Goal: Unclear

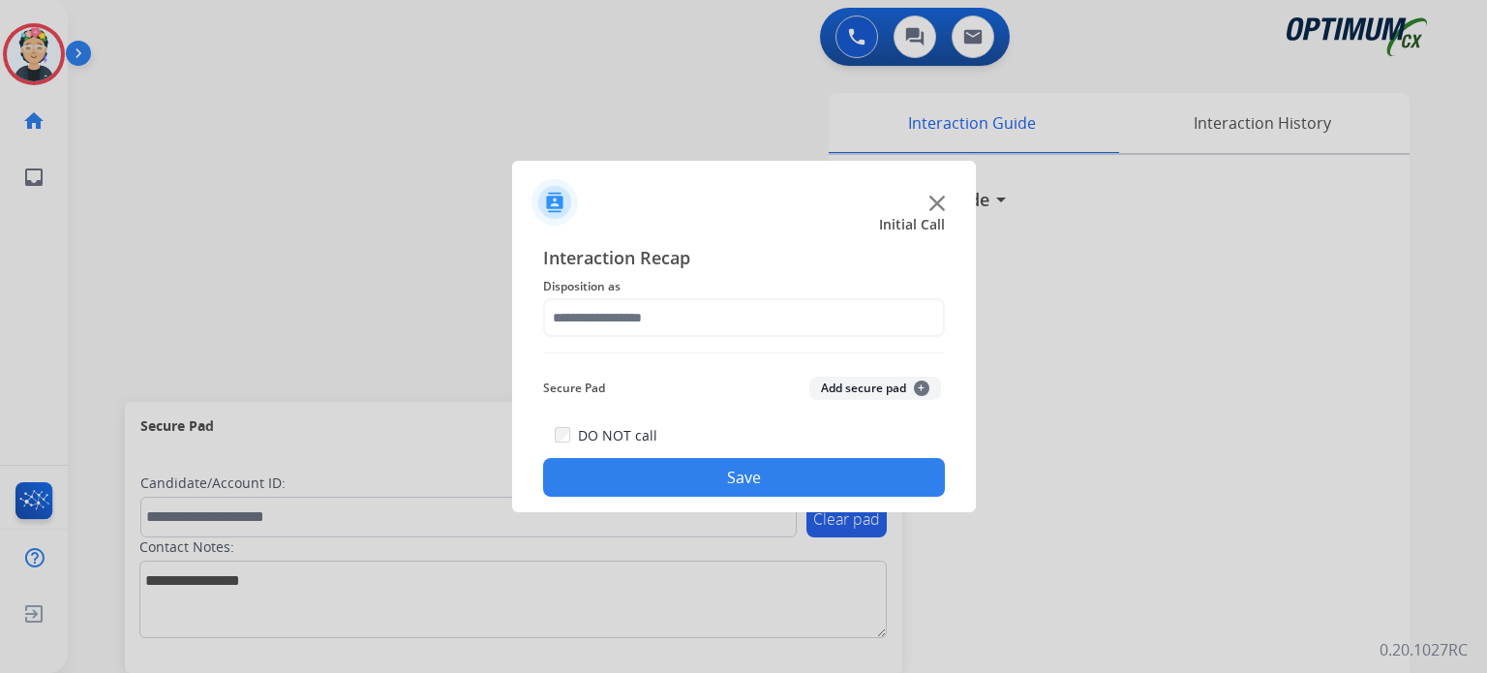
click at [930, 202] on img at bounding box center [936, 202] width 15 height 15
click at [930, 201] on img at bounding box center [936, 202] width 15 height 15
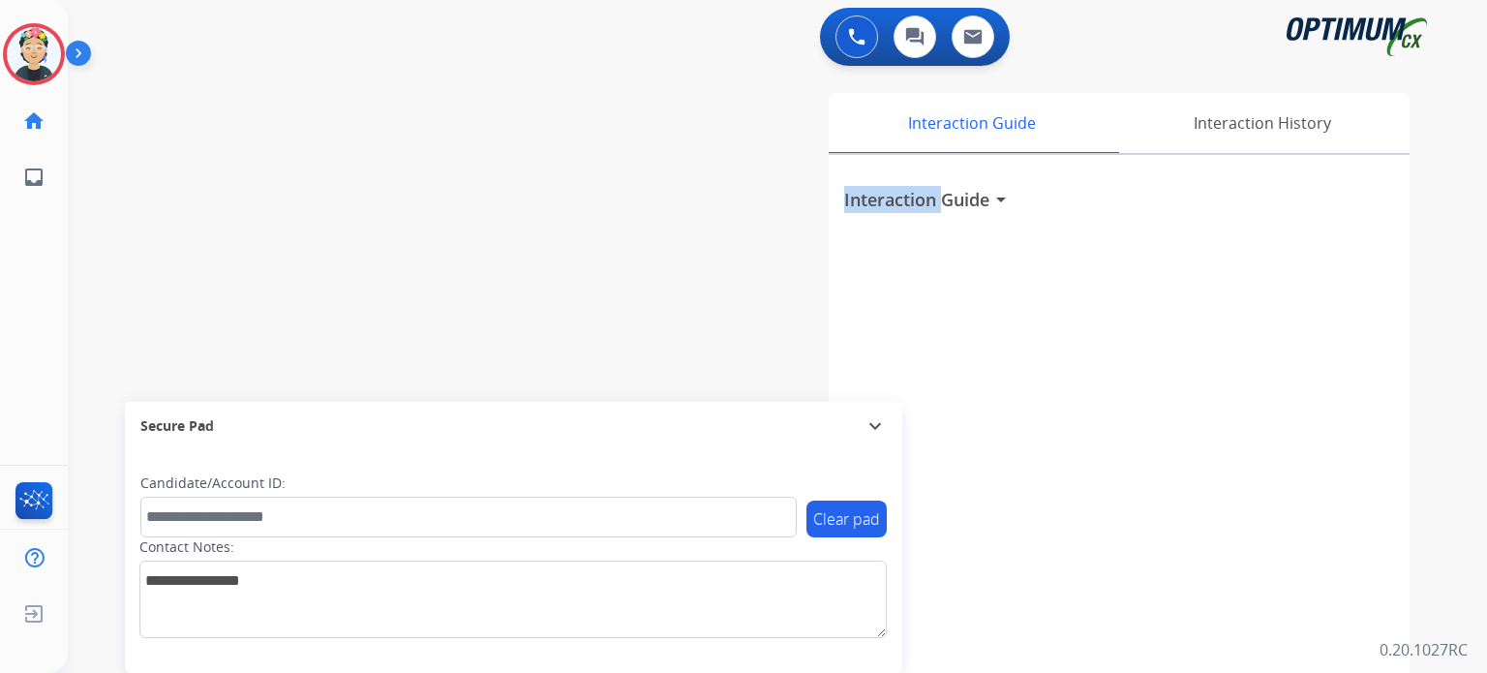
click at [930, 201] on h3 "Interaction Guide" at bounding box center [916, 199] width 145 height 27
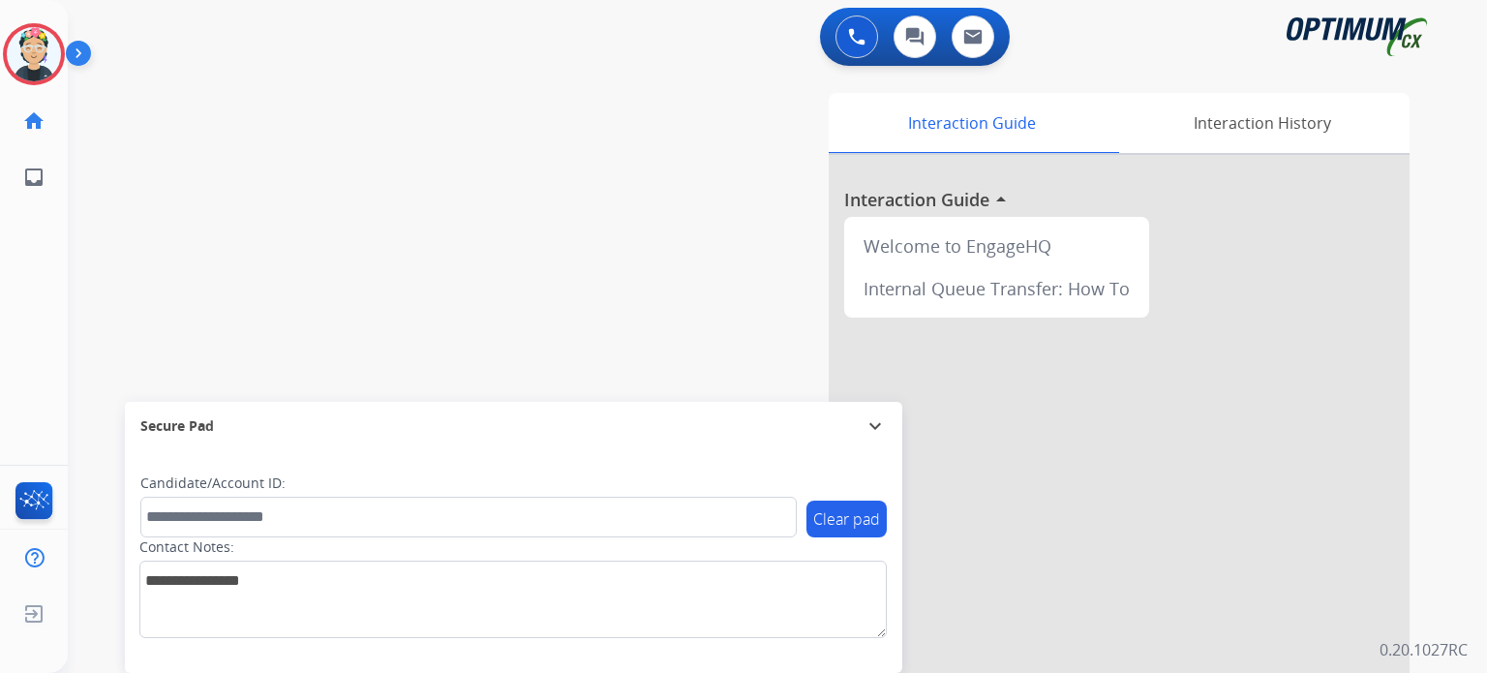
click at [930, 201] on div at bounding box center [1118, 516] width 581 height 722
